Goal: Information Seeking & Learning: Understand process/instructions

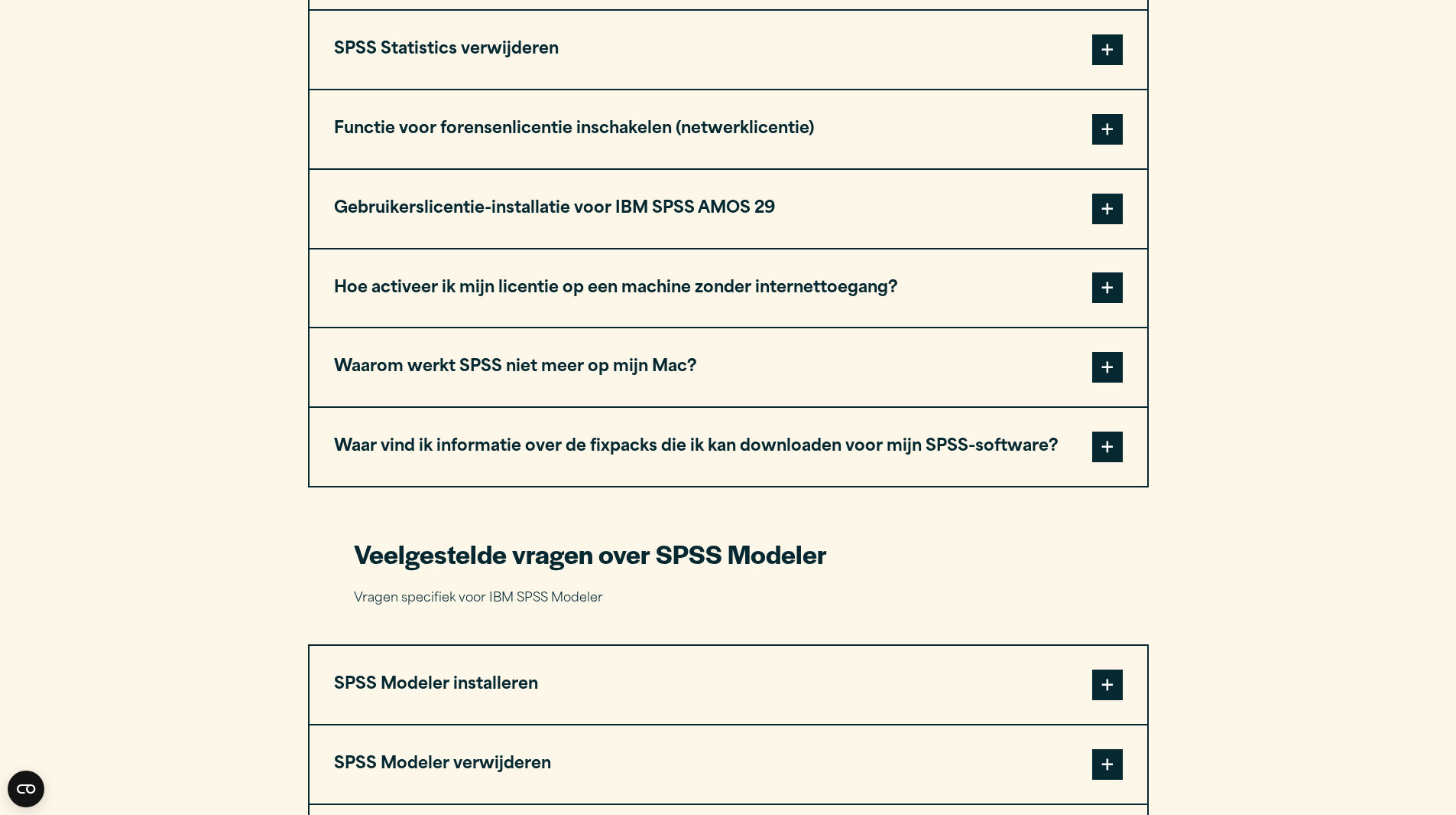
scroll to position [1867, 0]
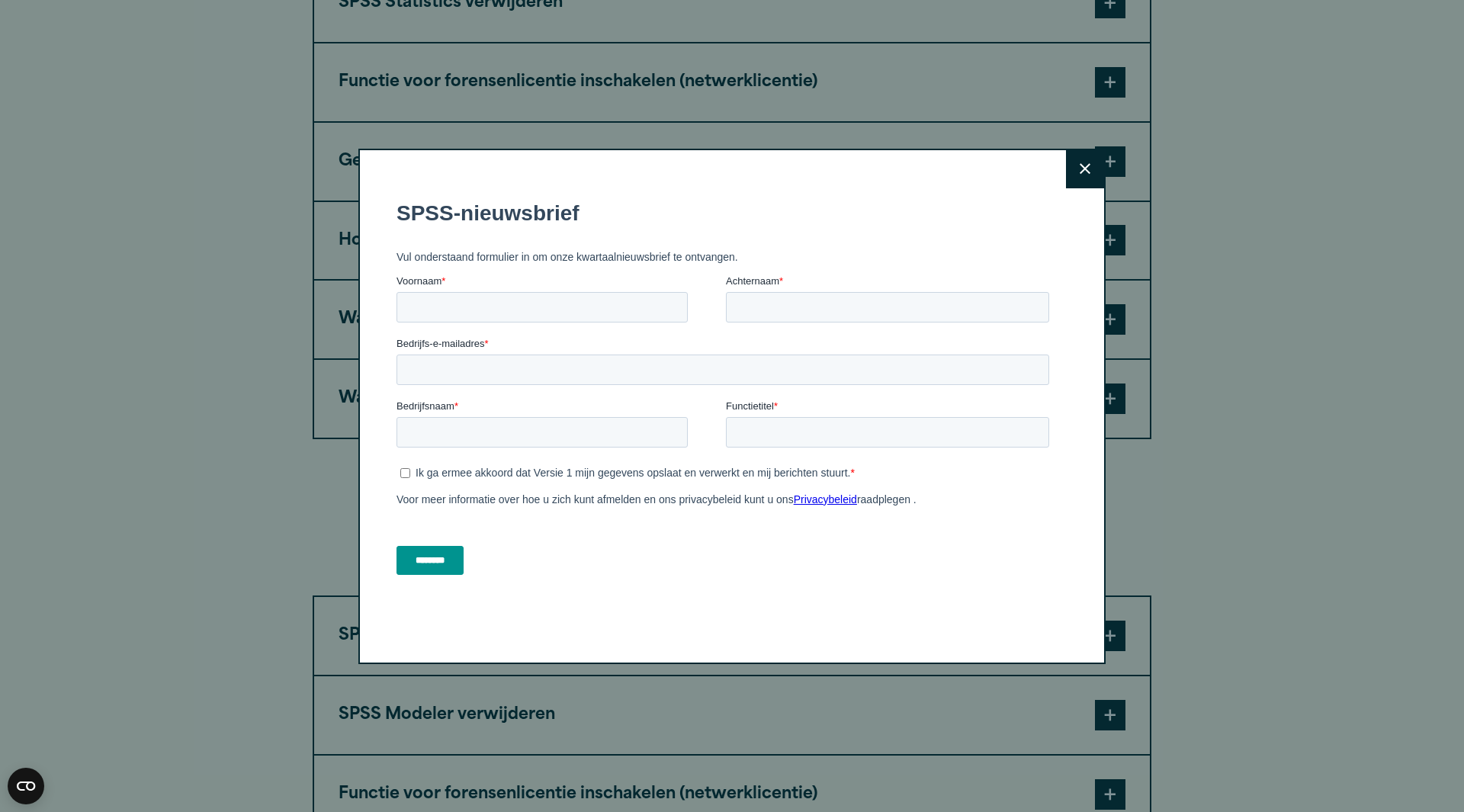
click at [1081, 165] on icon at bounding box center [1085, 168] width 10 height 11
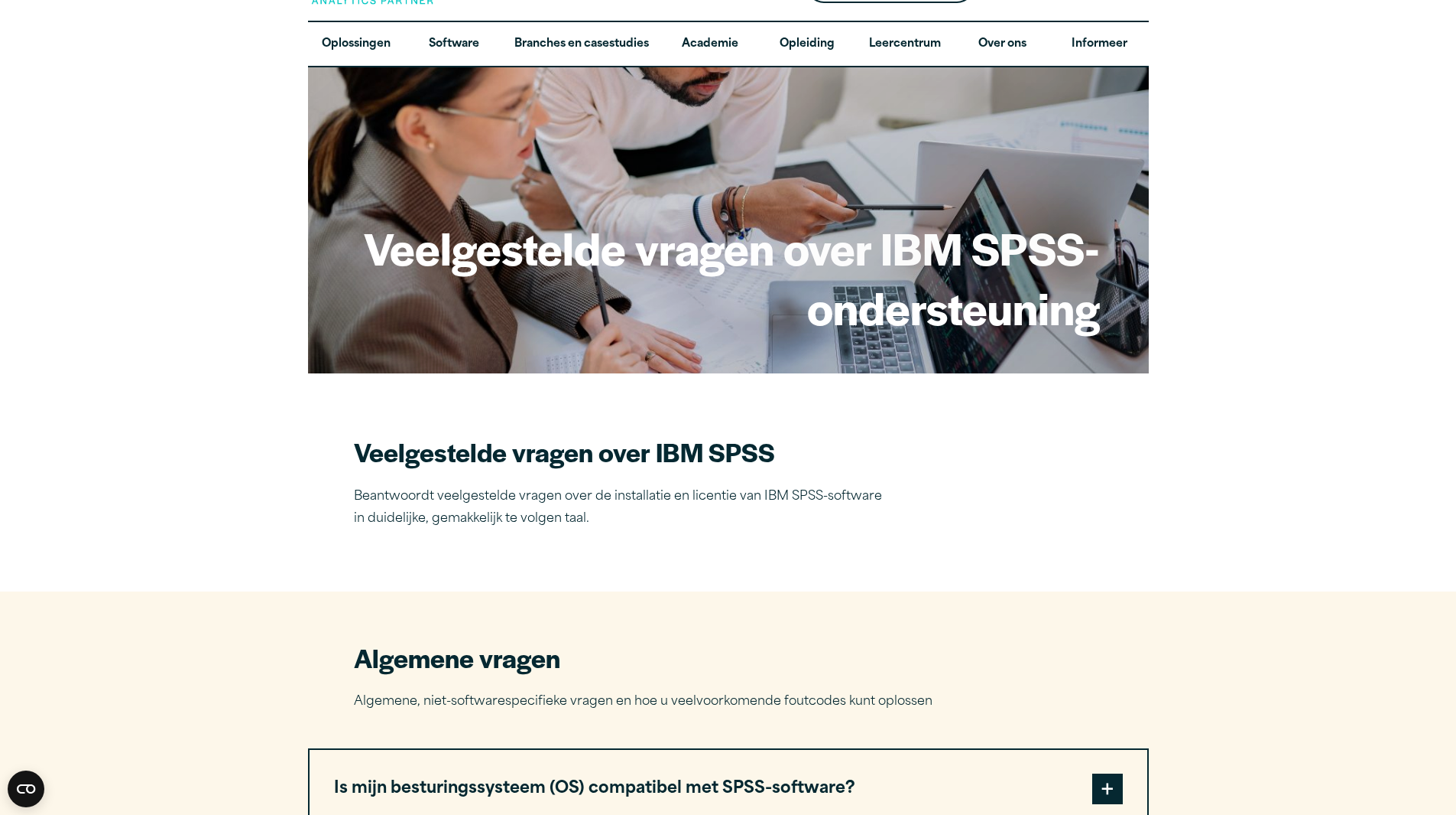
scroll to position [0, 0]
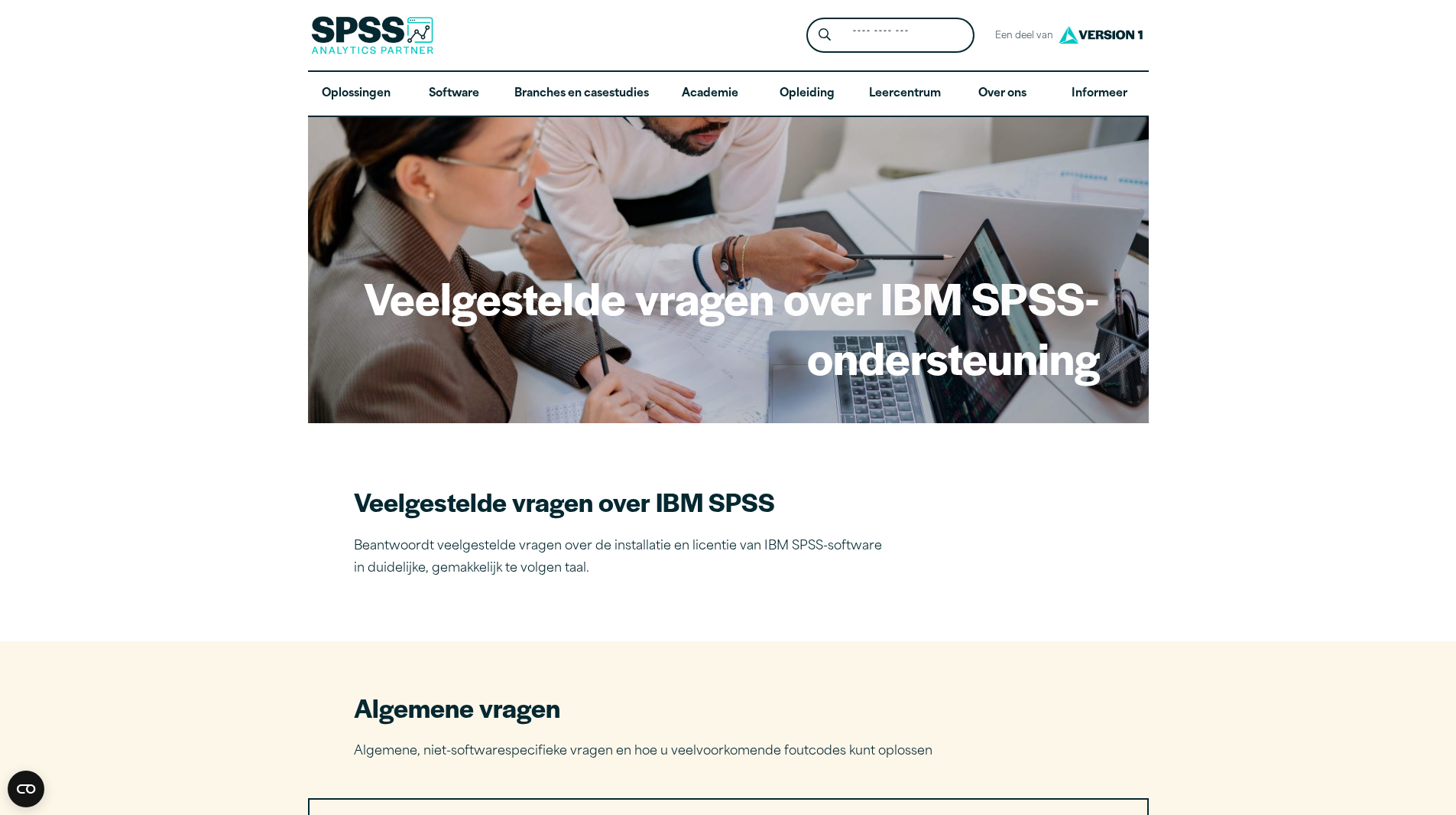
click at [319, 561] on div "Dichtbij" at bounding box center [728, 407] width 1456 height 815
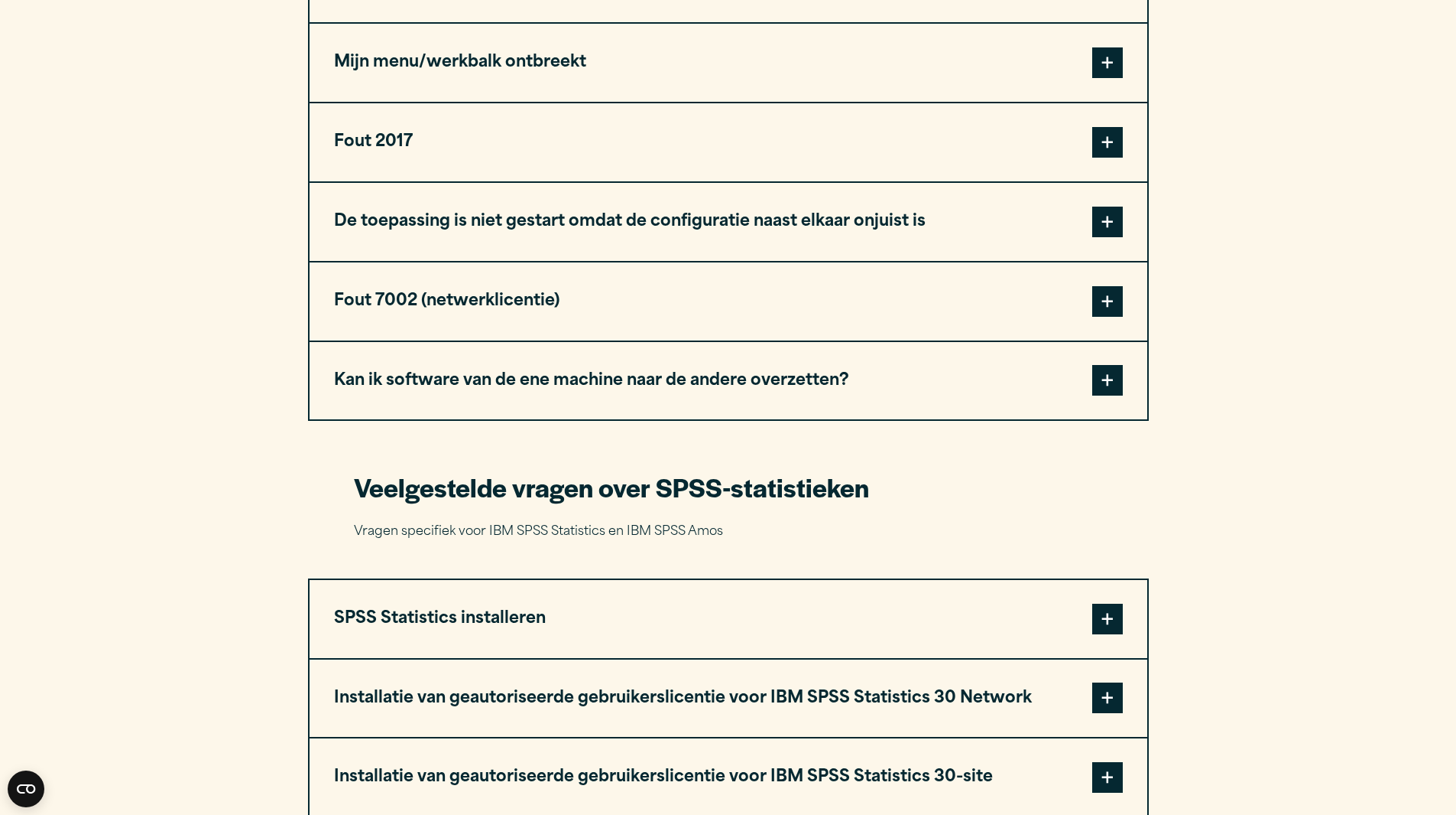
scroll to position [1025, 0]
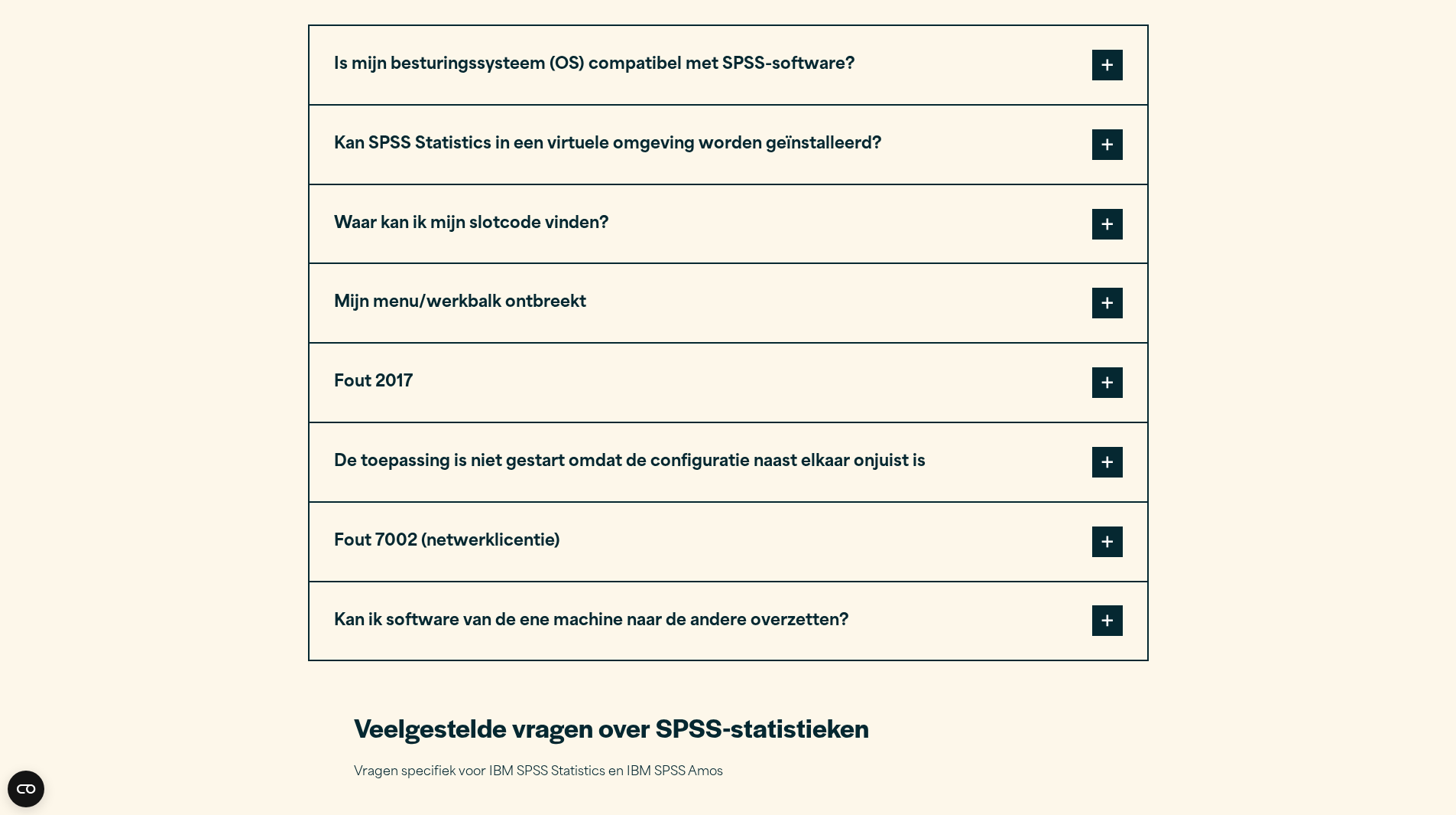
scroll to position [796, 0]
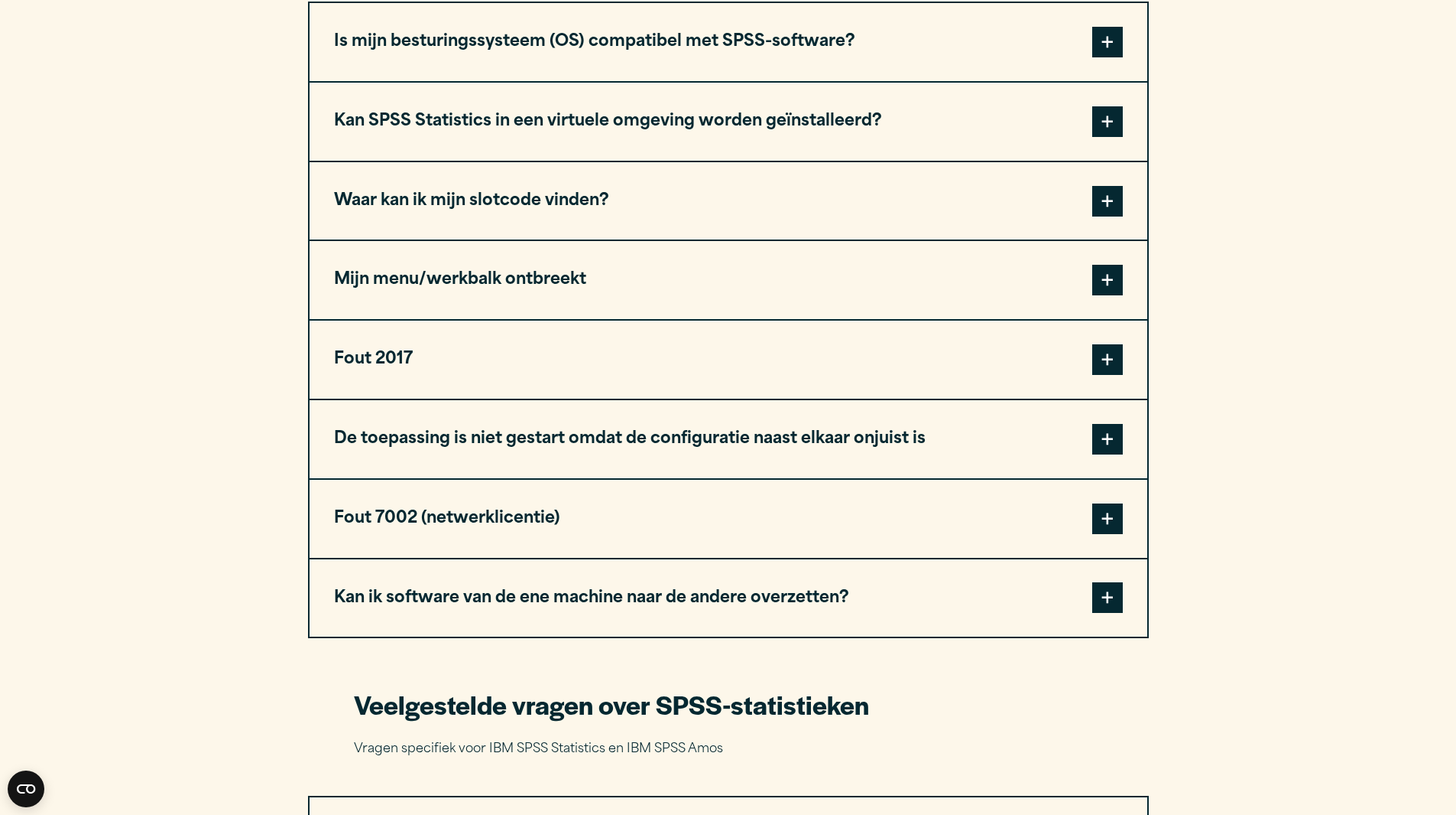
click at [611, 593] on font "Kan ik software van de ene machine naar de andere overzetten?" at bounding box center [592, 598] width 516 height 16
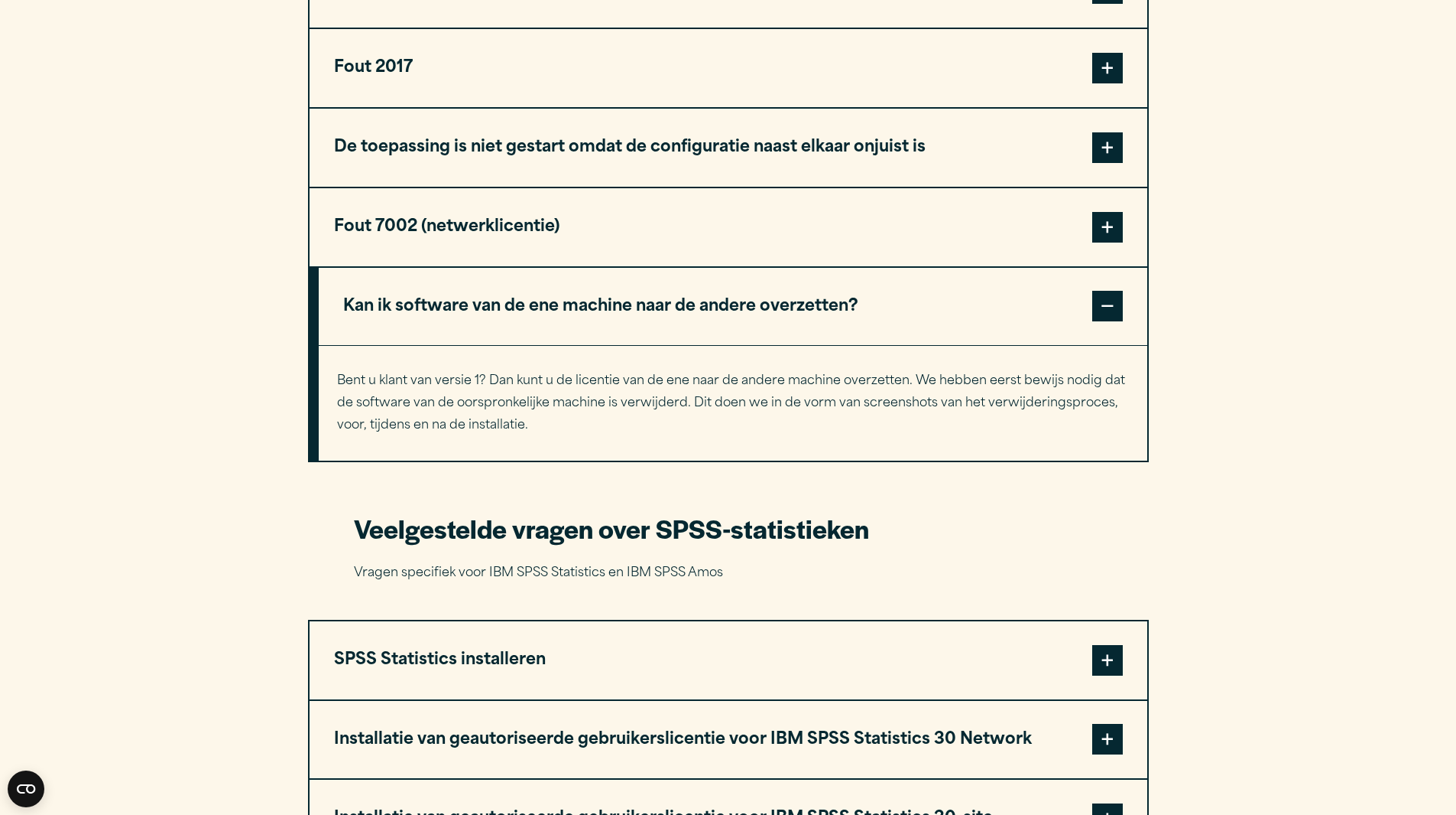
scroll to position [1102, 0]
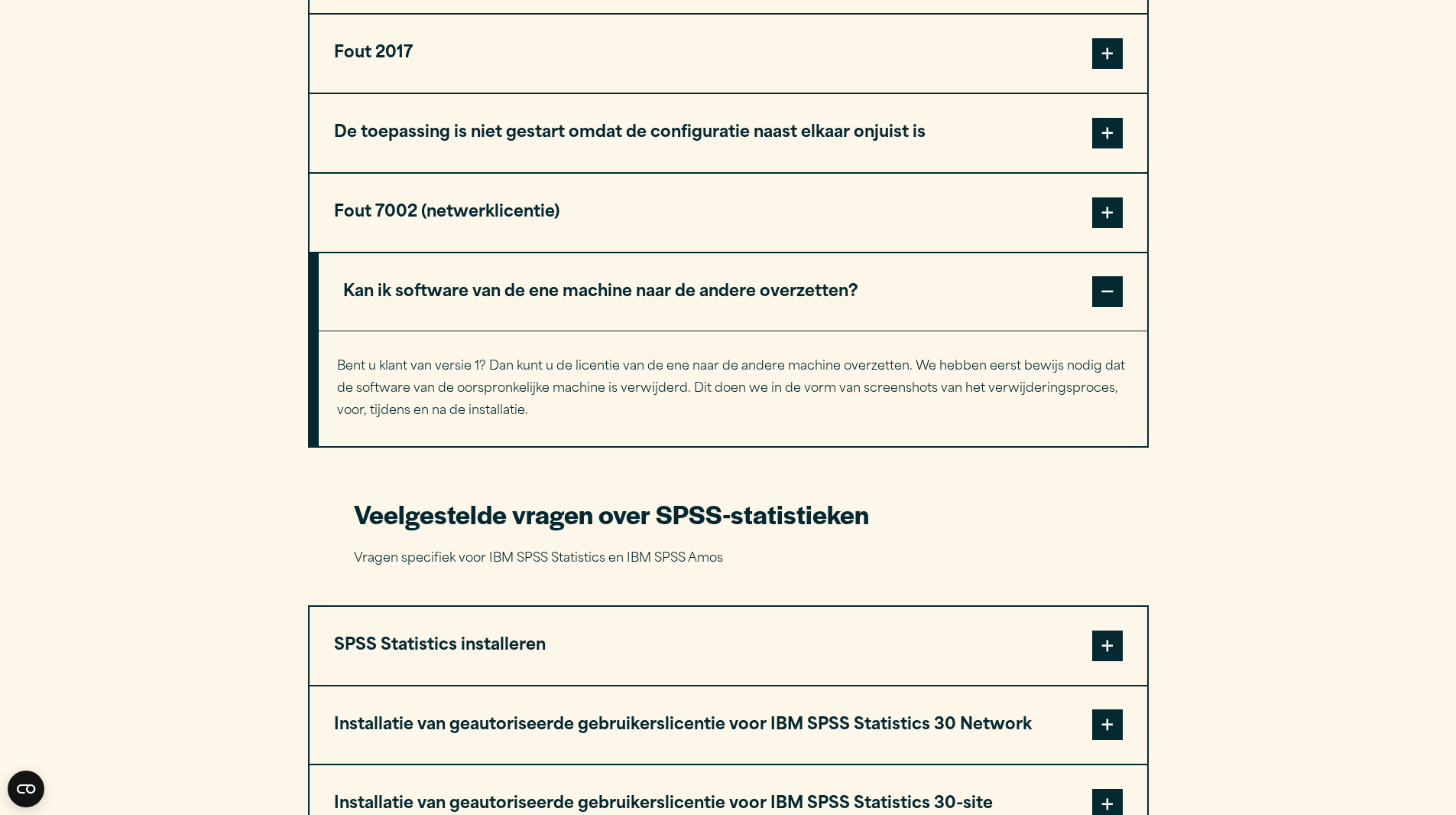
click at [437, 639] on font "SPSS Statistics installeren" at bounding box center [441, 645] width 212 height 16
